Goal: Task Accomplishment & Management: Use online tool/utility

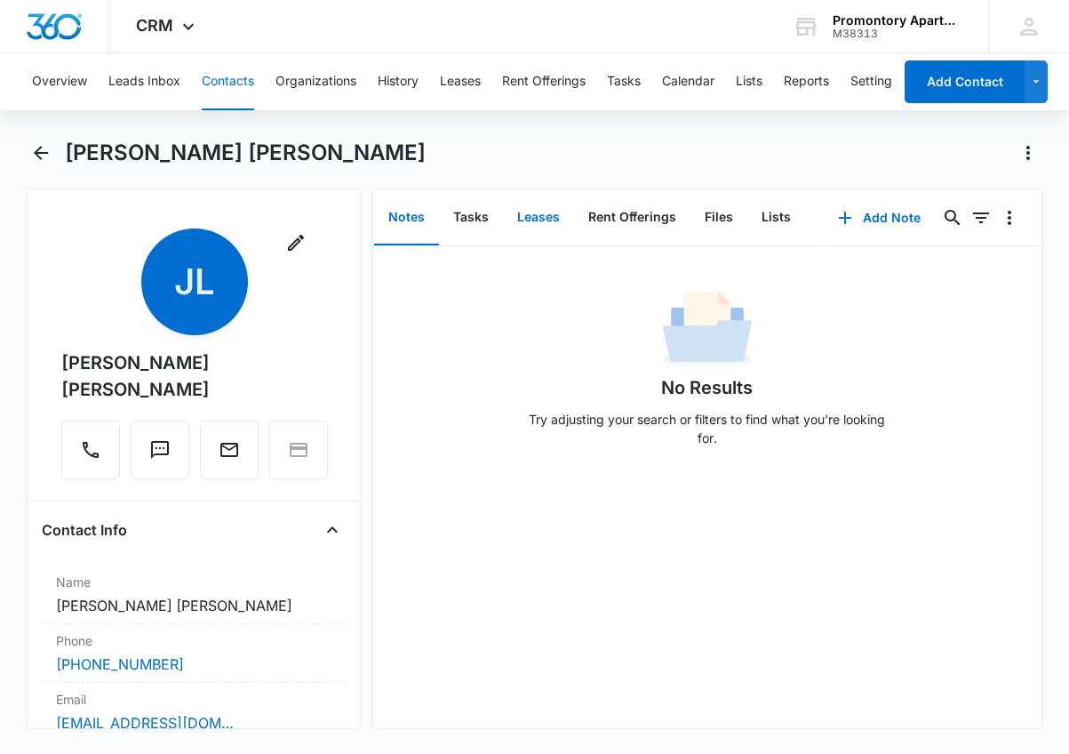
scroll to position [1066, 0]
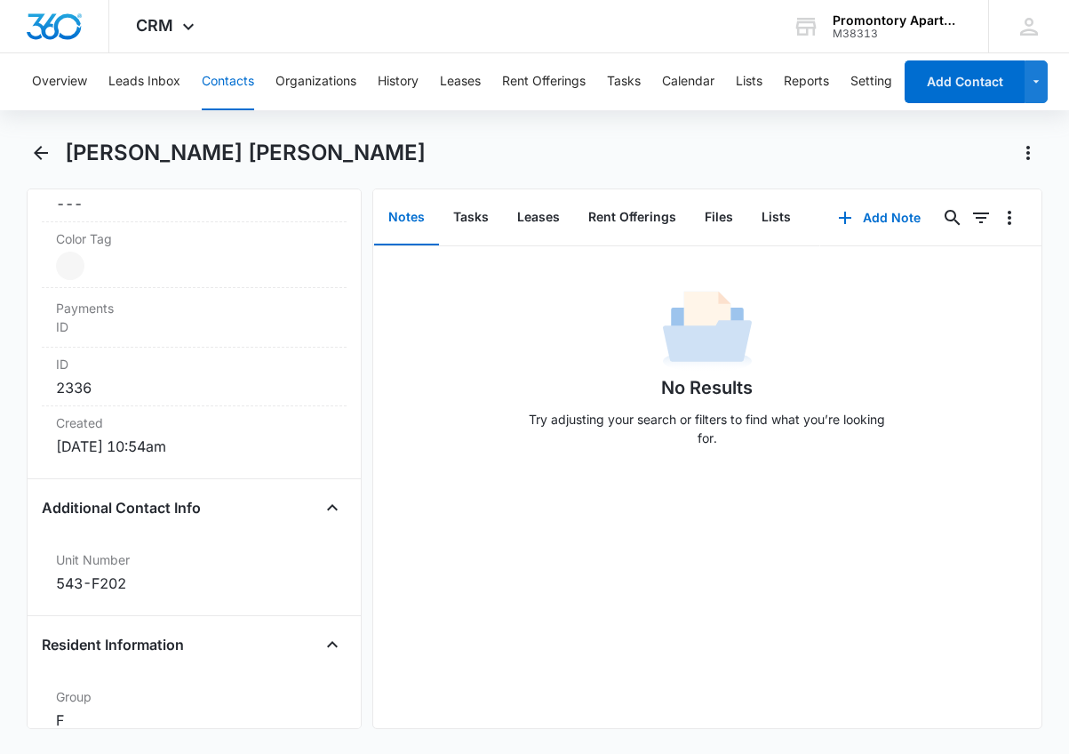
click at [247, 68] on button "Contacts" at bounding box center [228, 81] width 52 height 57
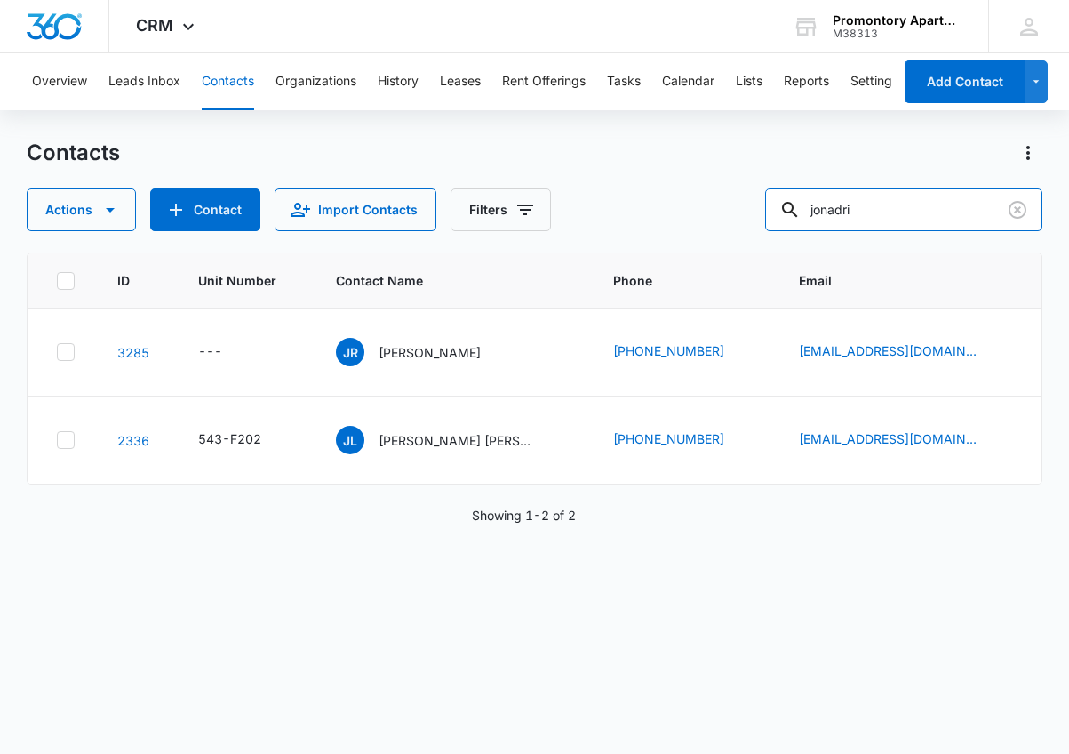
drag, startPoint x: 905, startPoint y: 219, endPoint x: 617, endPoint y: 211, distance: 288.9
click at [623, 211] on div "Actions Contact Import Contacts Filters jonadri" at bounding box center [535, 209] width 1016 height 43
type input "w304"
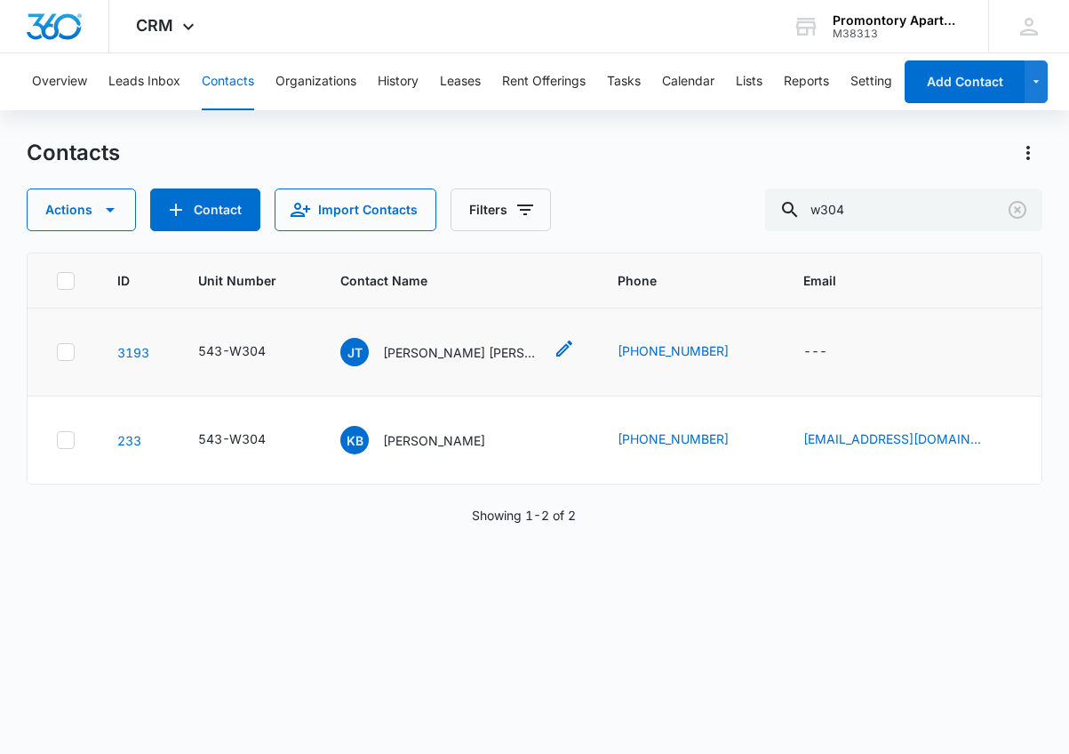
click at [434, 352] on p "[PERSON_NAME] [PERSON_NAME]" at bounding box center [463, 352] width 160 height 19
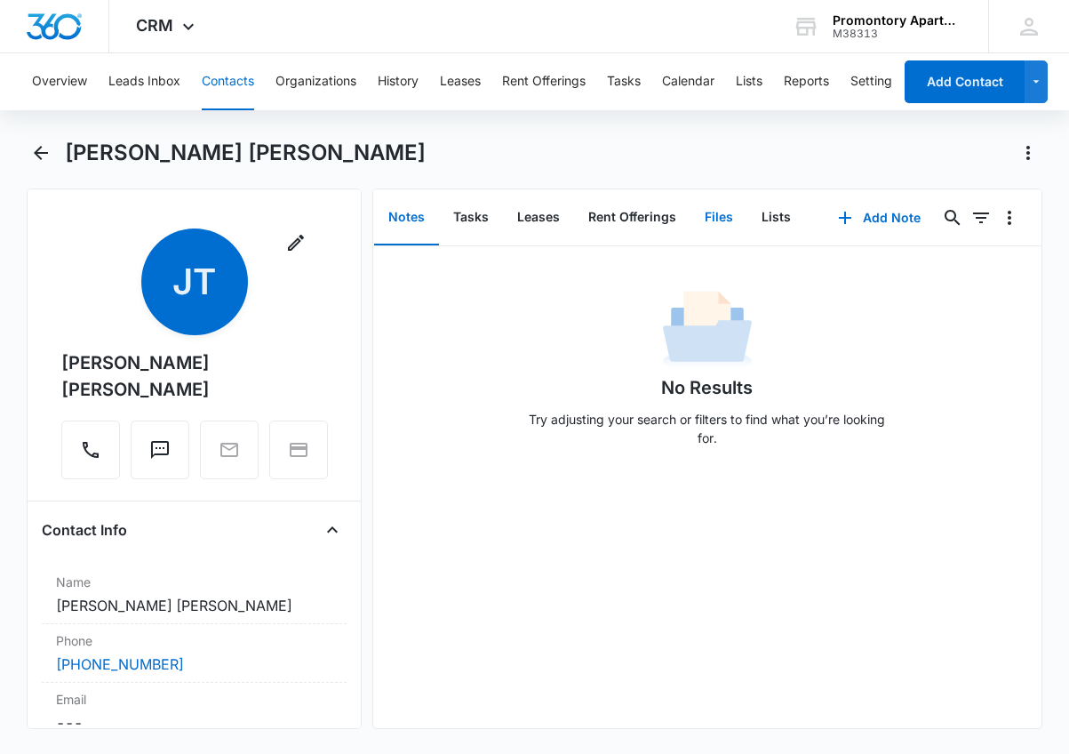
click at [718, 201] on button "Files" at bounding box center [718, 217] width 57 height 55
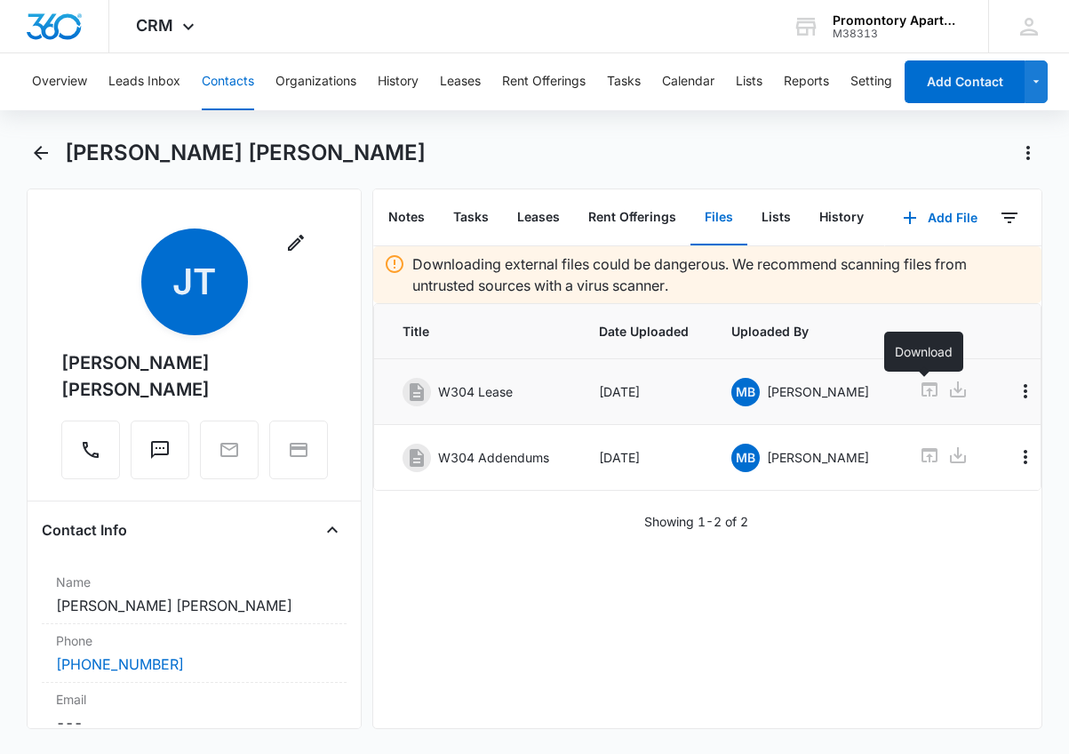
click at [947, 388] on icon at bounding box center [957, 389] width 21 height 21
click at [845, 607] on div "Downloading external files could be dangerous. We recommend scanning files from…" at bounding box center [707, 487] width 668 height 482
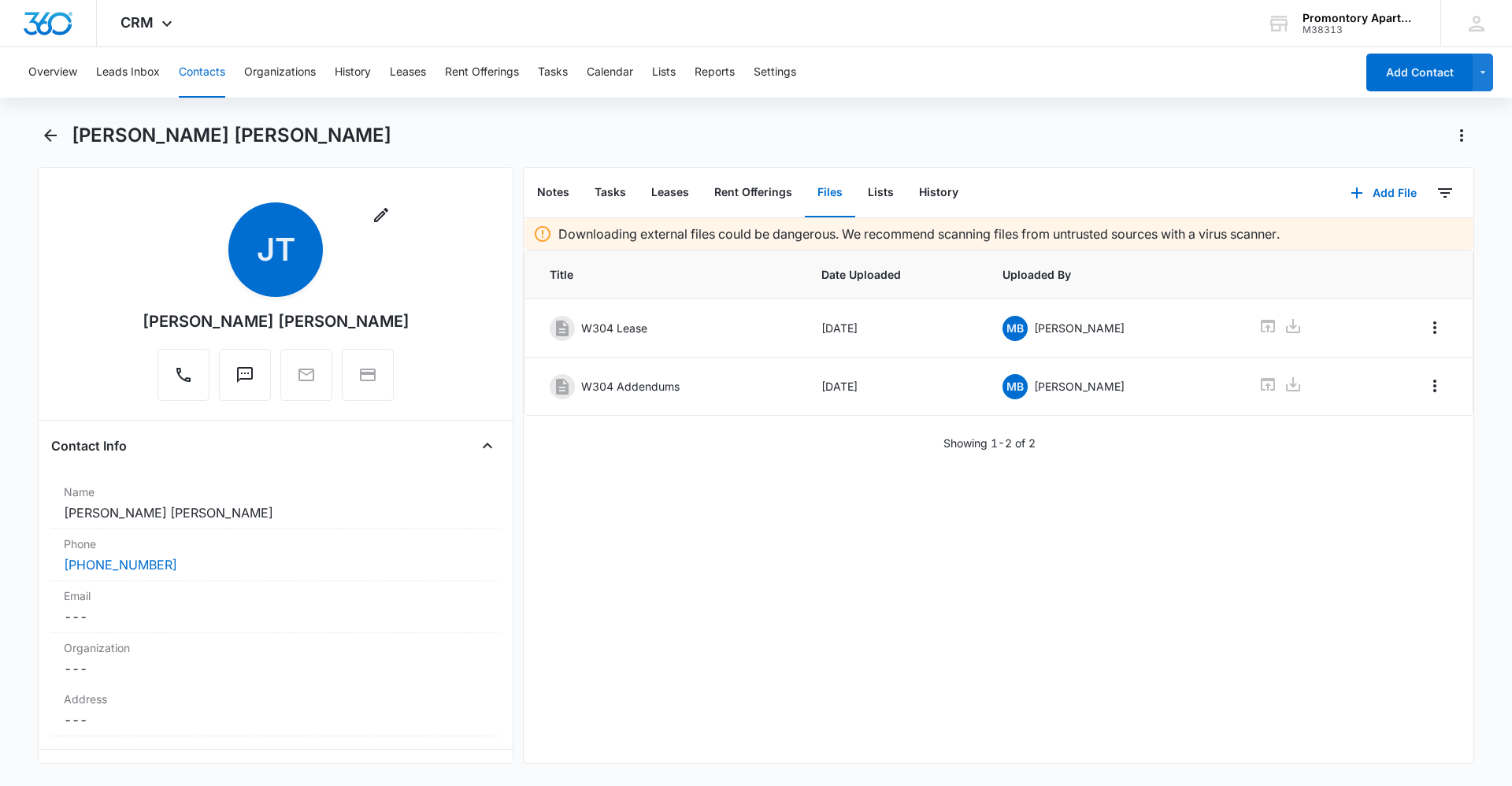
drag, startPoint x: 830, startPoint y: 615, endPoint x: 731, endPoint y: 537, distance: 126.0
click at [829, 613] on div "Downloading external files could be dangerous. We recommend scanning files from…" at bounding box center [999, 490] width 950 height 545
click at [53, 141] on icon "Back" at bounding box center [50, 135] width 19 height 19
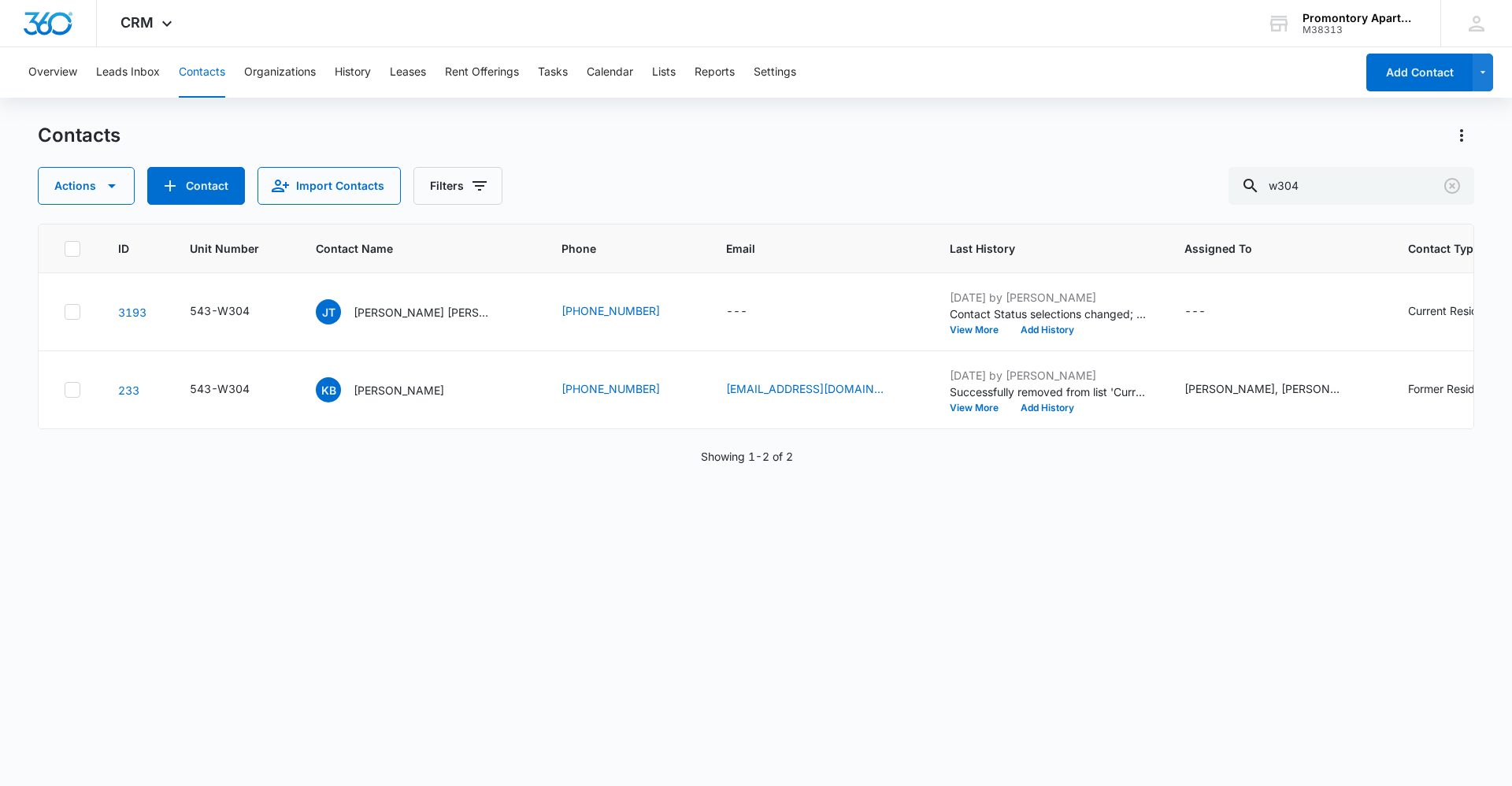
click at [639, 489] on div "ID Unit Number Contact Name Phone Email Last History Assigned To Contact Type C…" at bounding box center [756, 494] width 1437 height 541
click at [640, 488] on div "ID Unit Number Contact Name Phone Email Last History Assigned To Contact Type C…" at bounding box center [756, 494] width 1437 height 541
click at [642, 486] on div "ID Unit Number Contact Name Phone Email Last History Assigned To Contact Type C…" at bounding box center [756, 494] width 1437 height 541
drag, startPoint x: 572, startPoint y: 526, endPoint x: 588, endPoint y: 521, distance: 16.8
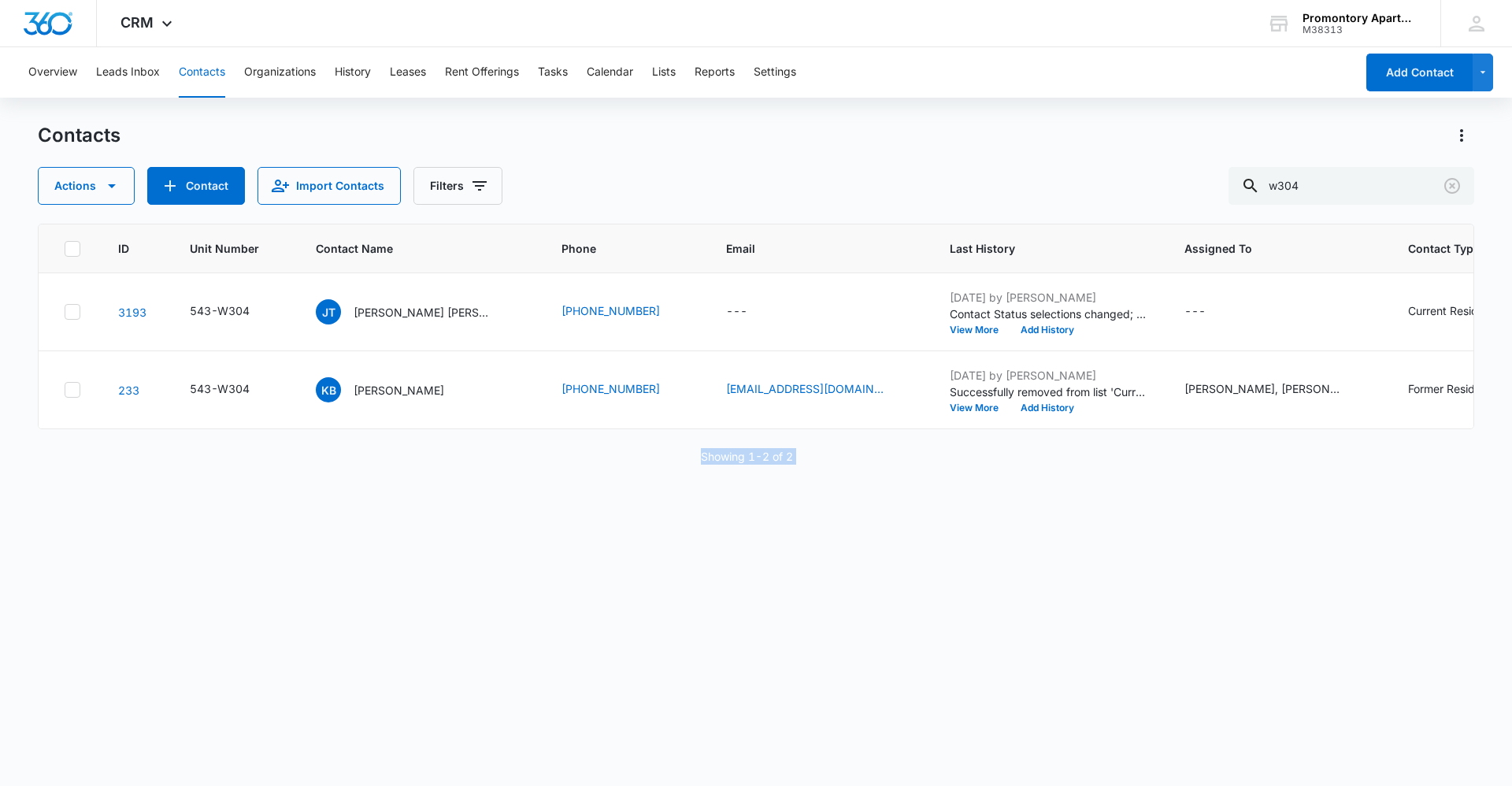
click at [573, 527] on div "ID Unit Number Contact Name Phone Email Last History Assigned To Contact Type C…" at bounding box center [756, 494] width 1437 height 541
